Goal: Task Accomplishment & Management: Complete application form

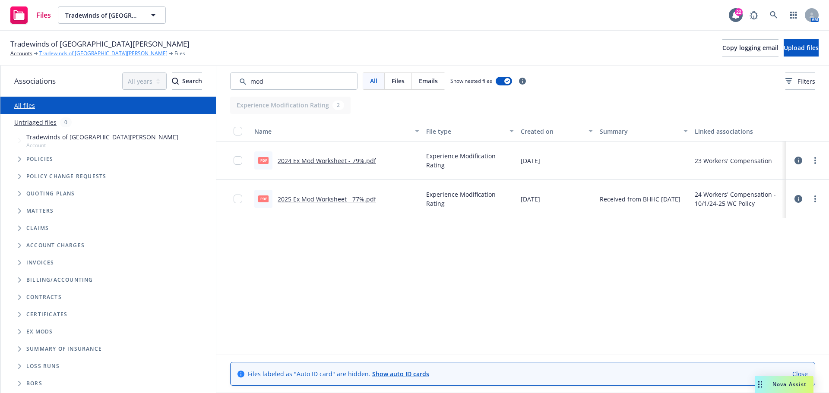
click at [65, 54] on link "Tradewinds of [GEOGRAPHIC_DATA][PERSON_NAME]" at bounding box center [103, 54] width 128 height 8
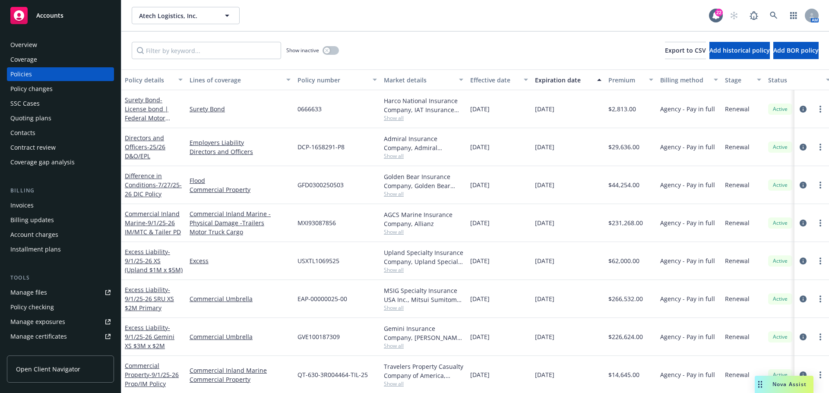
drag, startPoint x: 54, startPoint y: 15, endPoint x: 76, endPoint y: 42, distance: 35.1
click at [54, 15] on span "Accounts" at bounding box center [49, 15] width 27 height 7
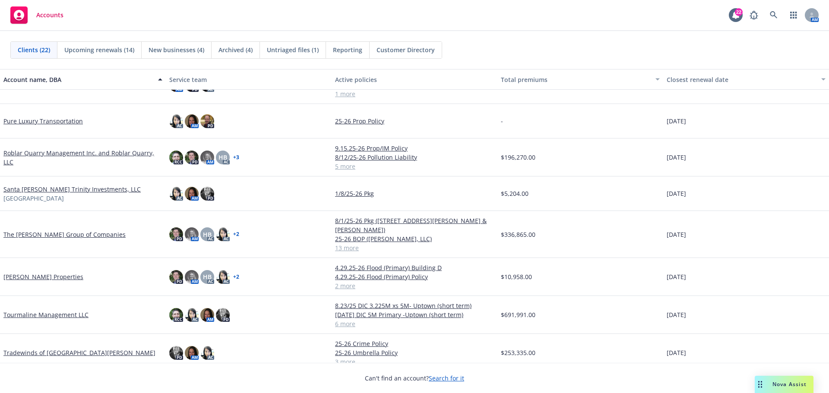
scroll to position [511, 0]
click at [26, 348] on link "Tradewinds of [GEOGRAPHIC_DATA][PERSON_NAME]" at bounding box center [79, 352] width 152 height 9
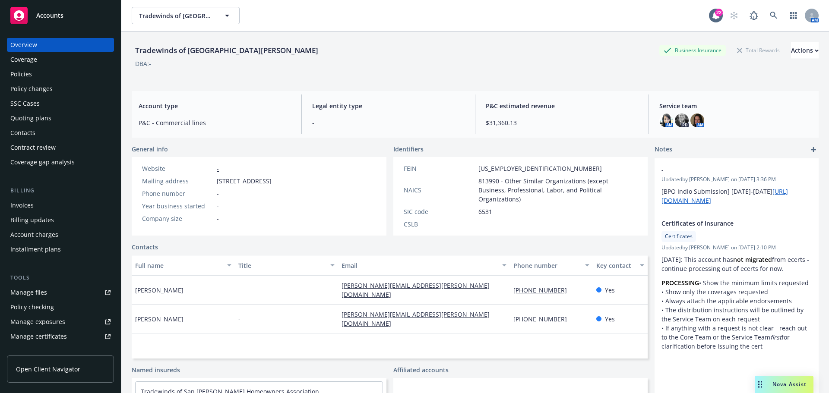
click at [35, 120] on div "Quoting plans" at bounding box center [30, 118] width 41 height 14
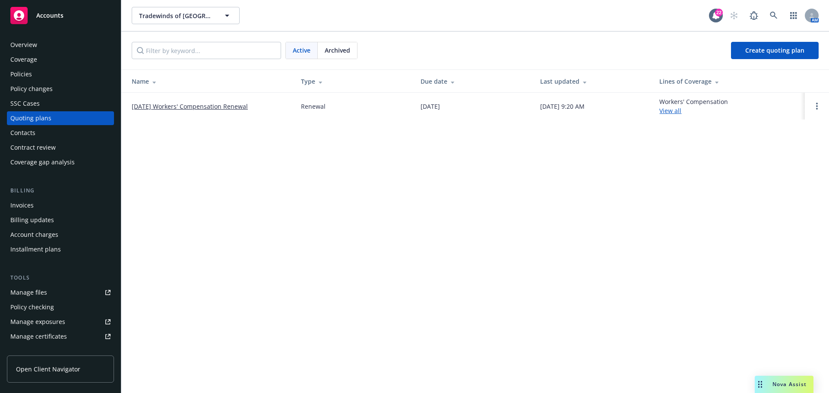
click at [217, 107] on link "[DATE] Workers' Compensation Renewal" at bounding box center [190, 106] width 116 height 9
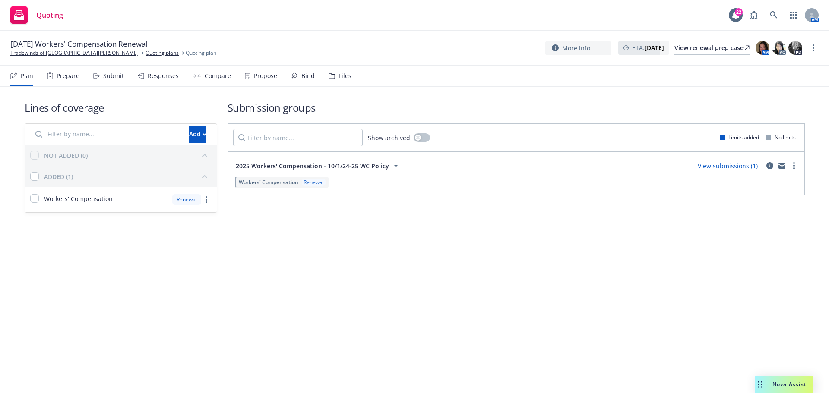
click at [75, 76] on div "Prepare" at bounding box center [68, 76] width 23 height 7
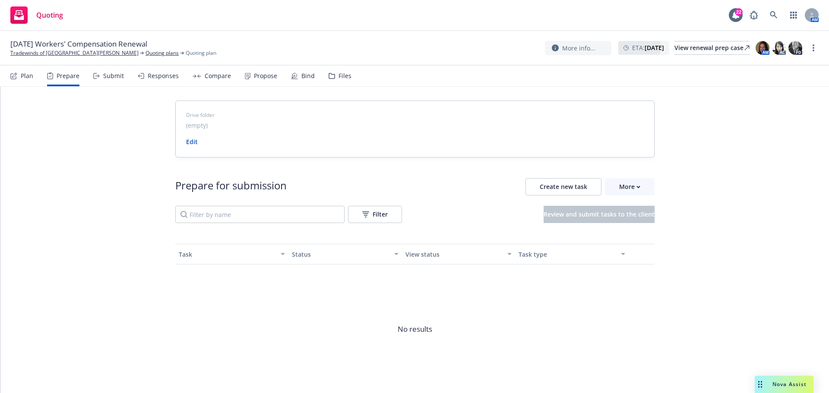
click at [101, 76] on div "Submit" at bounding box center [108, 76] width 31 height 21
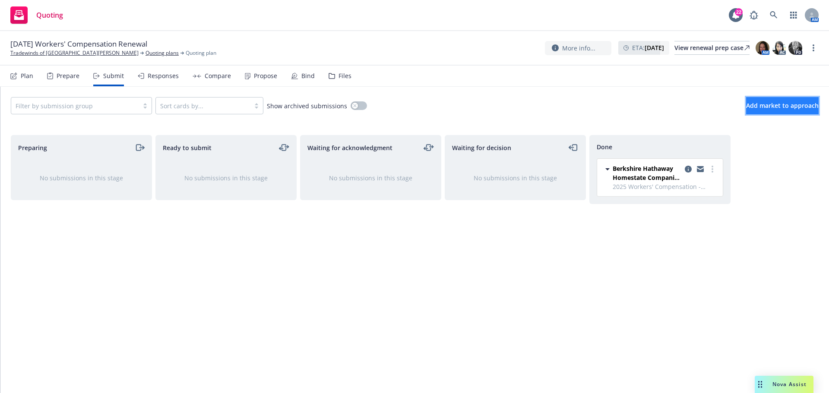
click at [772, 107] on span "Add market to approach" at bounding box center [782, 105] width 73 height 8
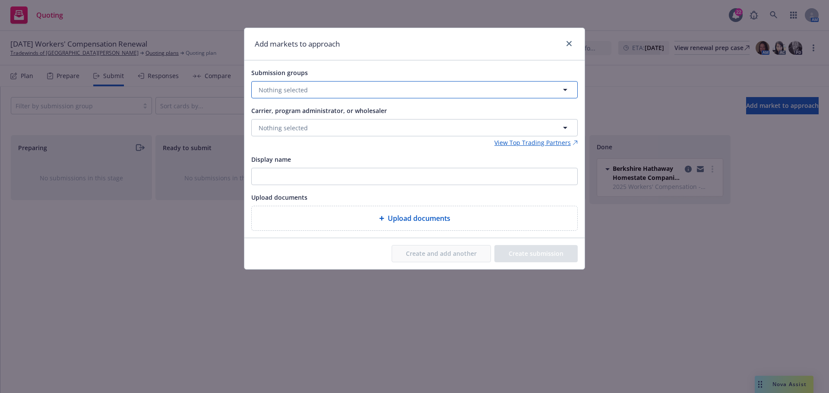
click at [306, 83] on button "Nothing selected" at bounding box center [414, 89] width 326 height 17
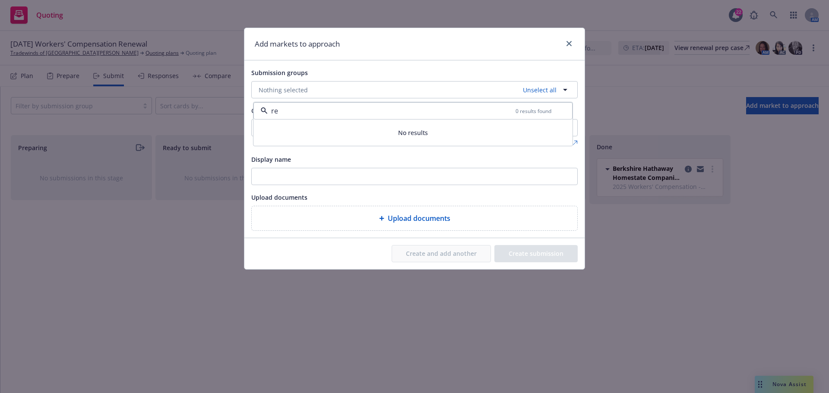
type input "r"
click at [268, 133] on input "checkbox" at bounding box center [265, 133] width 9 height 9
checkbox input "true"
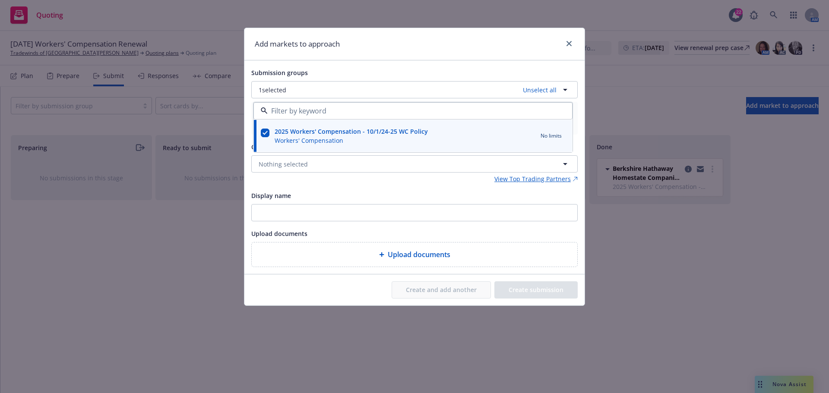
click at [363, 196] on div "Display name" at bounding box center [414, 195] width 326 height 10
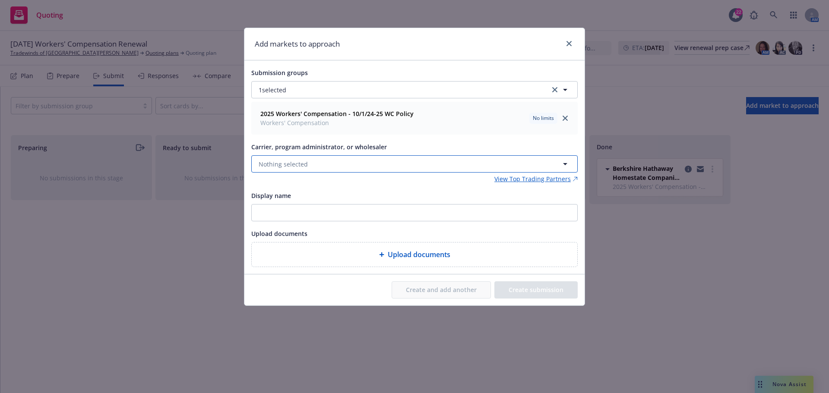
click at [325, 172] on button "Nothing selected" at bounding box center [414, 163] width 326 height 17
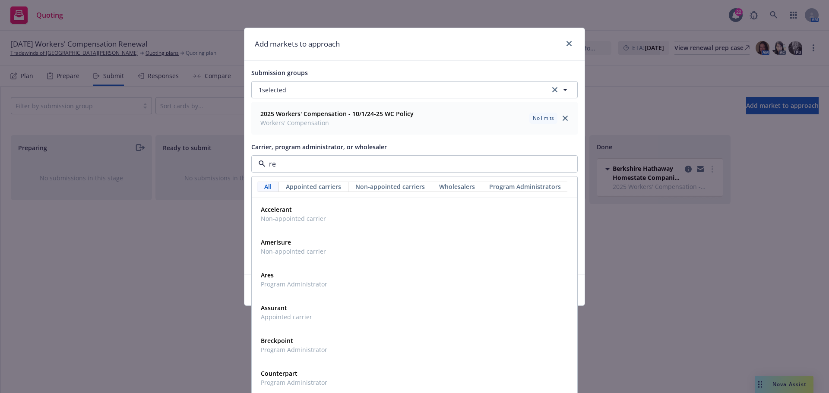
type input "rep"
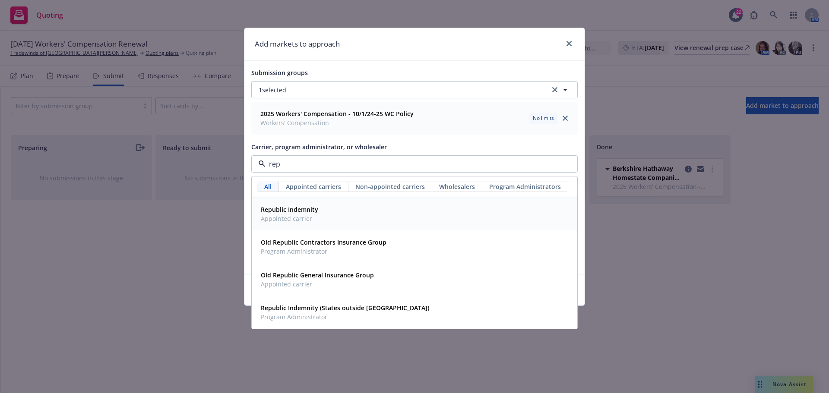
click at [315, 216] on span "Appointed carrier" at bounding box center [289, 218] width 57 height 9
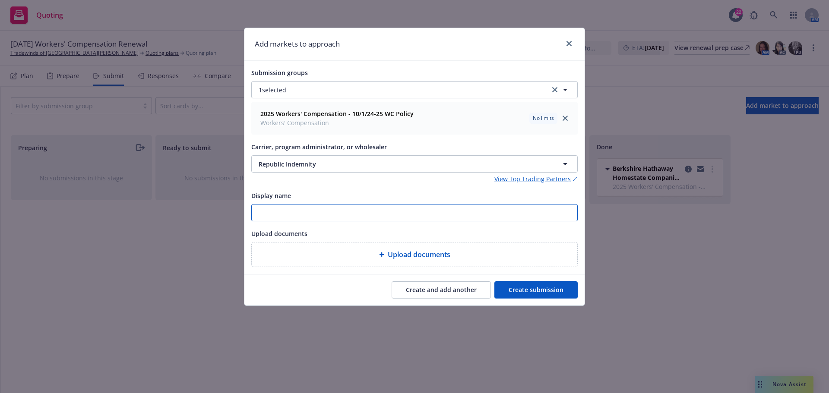
click at [312, 211] on input "Display name" at bounding box center [414, 213] width 325 height 16
type input "10/1/25 Republic Indemnity"
click at [542, 289] on button "Create submission" at bounding box center [535, 289] width 83 height 17
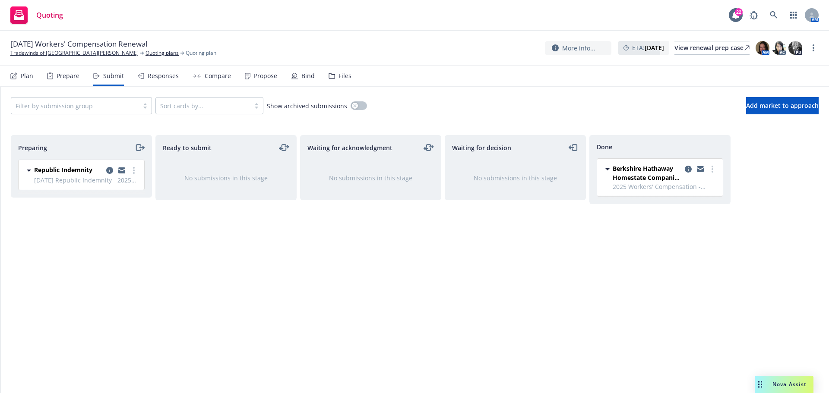
drag, startPoint x: 121, startPoint y: 171, endPoint x: 408, endPoint y: 159, distance: 287.3
click at [121, 171] on icon "copy logging email" at bounding box center [121, 170] width 7 height 6
click at [787, 107] on span "Add market to approach" at bounding box center [782, 105] width 73 height 8
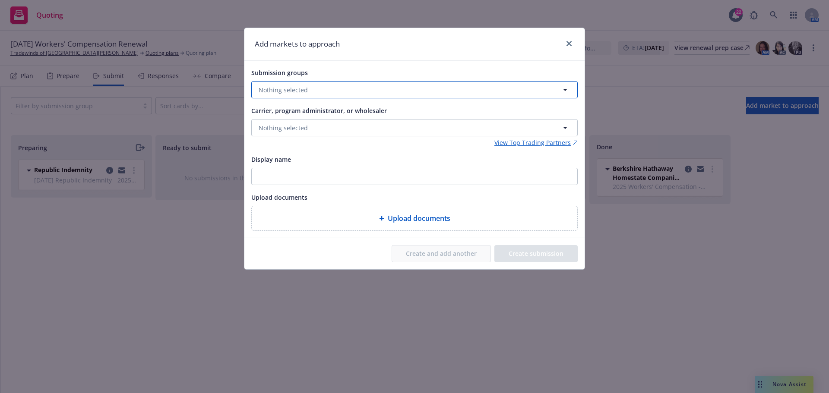
click at [286, 85] on span "Nothing selected" at bounding box center [283, 89] width 49 height 9
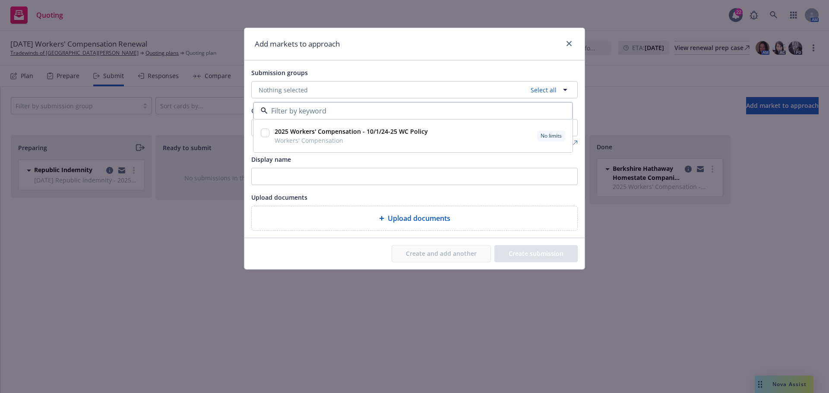
click at [268, 136] on input "checkbox" at bounding box center [265, 133] width 9 height 9
checkbox input "true"
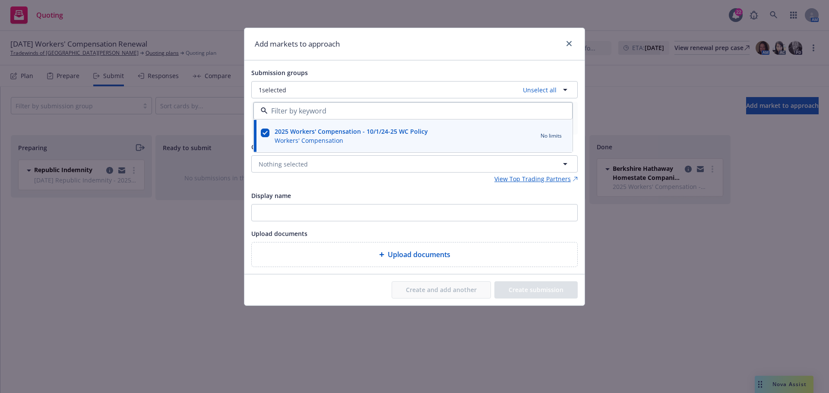
click at [312, 184] on div "Submission groups 1 selected Unselect all 2025 Workers' Compensation - 10/1/24-…" at bounding box center [414, 167] width 326 height 200
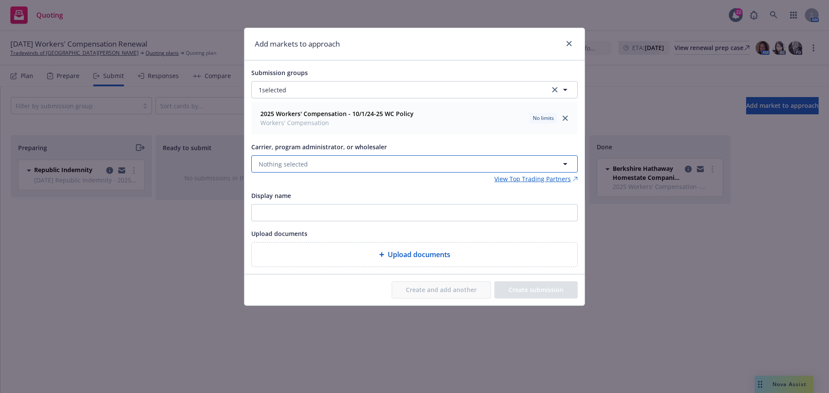
click at [289, 160] on span "Nothing selected" at bounding box center [283, 164] width 49 height 9
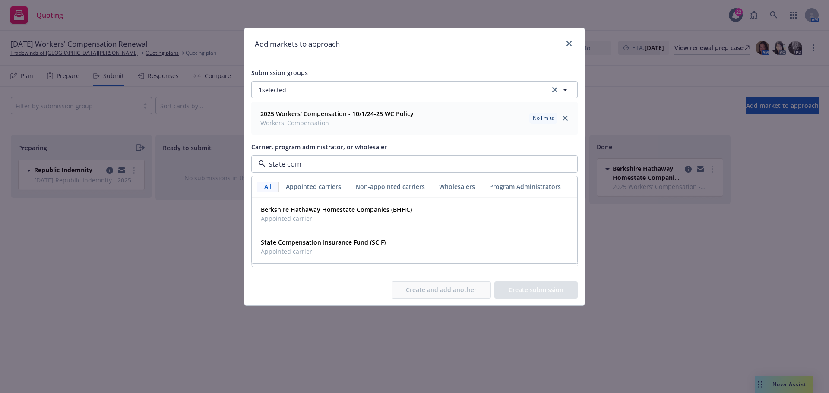
type input "state comp"
click at [298, 237] on div "State Compensation Insurance Fund (SCIF) Appointed carrier" at bounding box center [322, 247] width 130 height 22
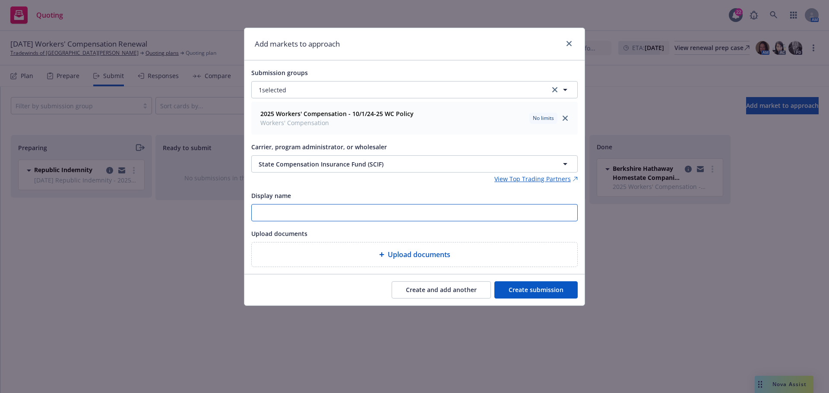
click at [302, 213] on input "Display name" at bounding box center [414, 213] width 325 height 16
type input "10/1/25 SCIF"
click at [529, 286] on button "Create submission" at bounding box center [535, 289] width 83 height 17
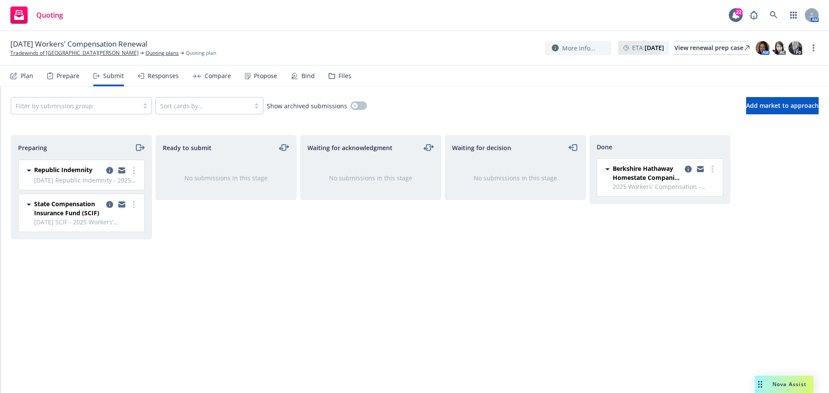
click at [120, 207] on icon "copy logging email" at bounding box center [121, 206] width 7 height 4
click at [140, 147] on icon "moveRight" at bounding box center [140, 147] width 10 height 10
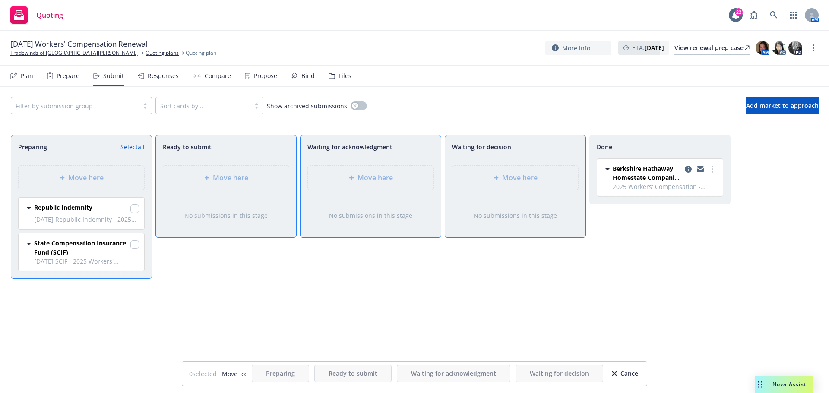
click at [130, 148] on link "Select all" at bounding box center [132, 146] width 24 height 9
checkbox input "true"
click at [511, 171] on div "Move here" at bounding box center [515, 178] width 126 height 24
